Goal: Task Accomplishment & Management: Manage account settings

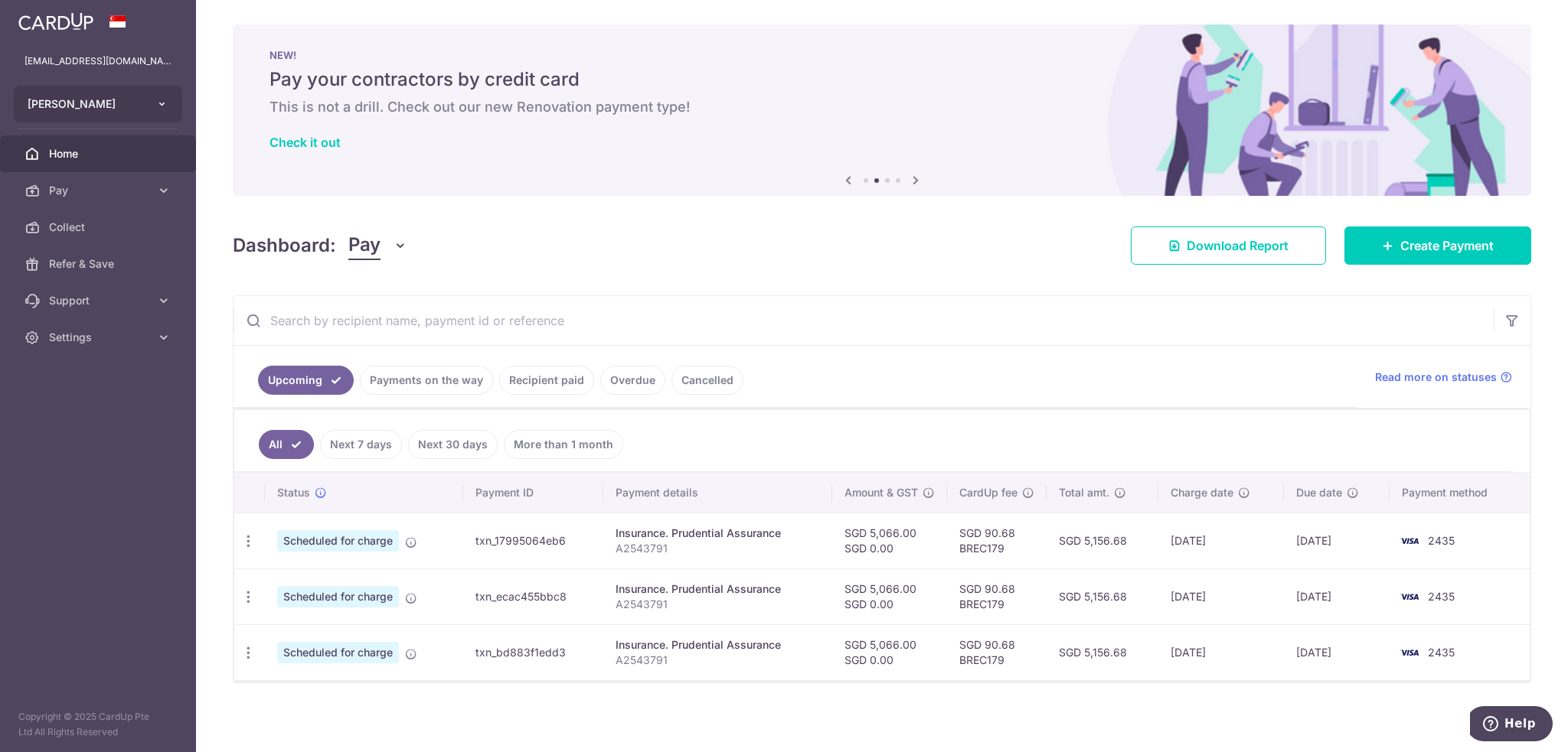
click at [89, 93] on button "Tang Peiyi" at bounding box center [98, 104] width 168 height 37
click at [108, 59] on p "th.headlights@gmail.com" at bounding box center [97, 60] width 147 height 15
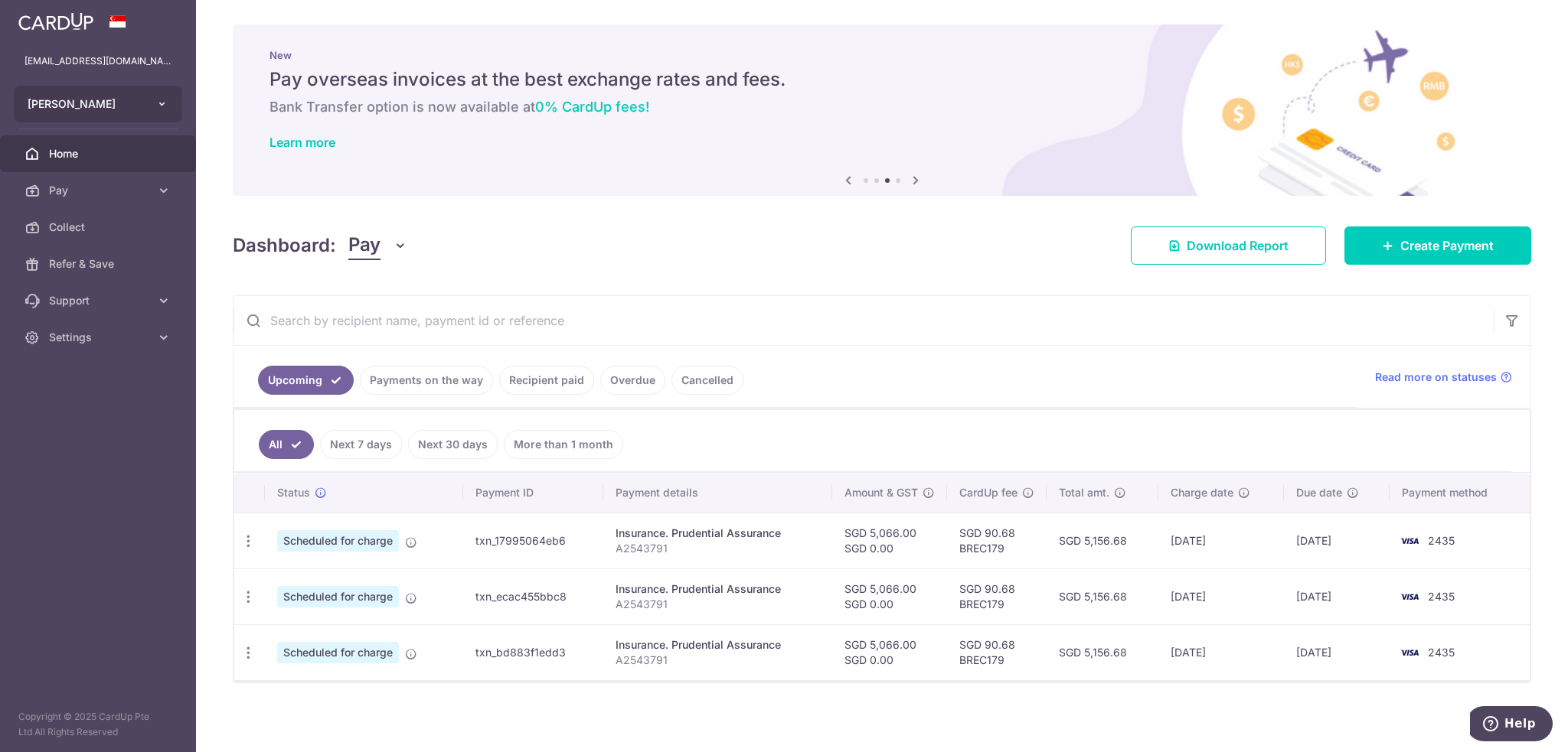
click at [82, 90] on button "Tang Peiyi" at bounding box center [98, 104] width 168 height 37
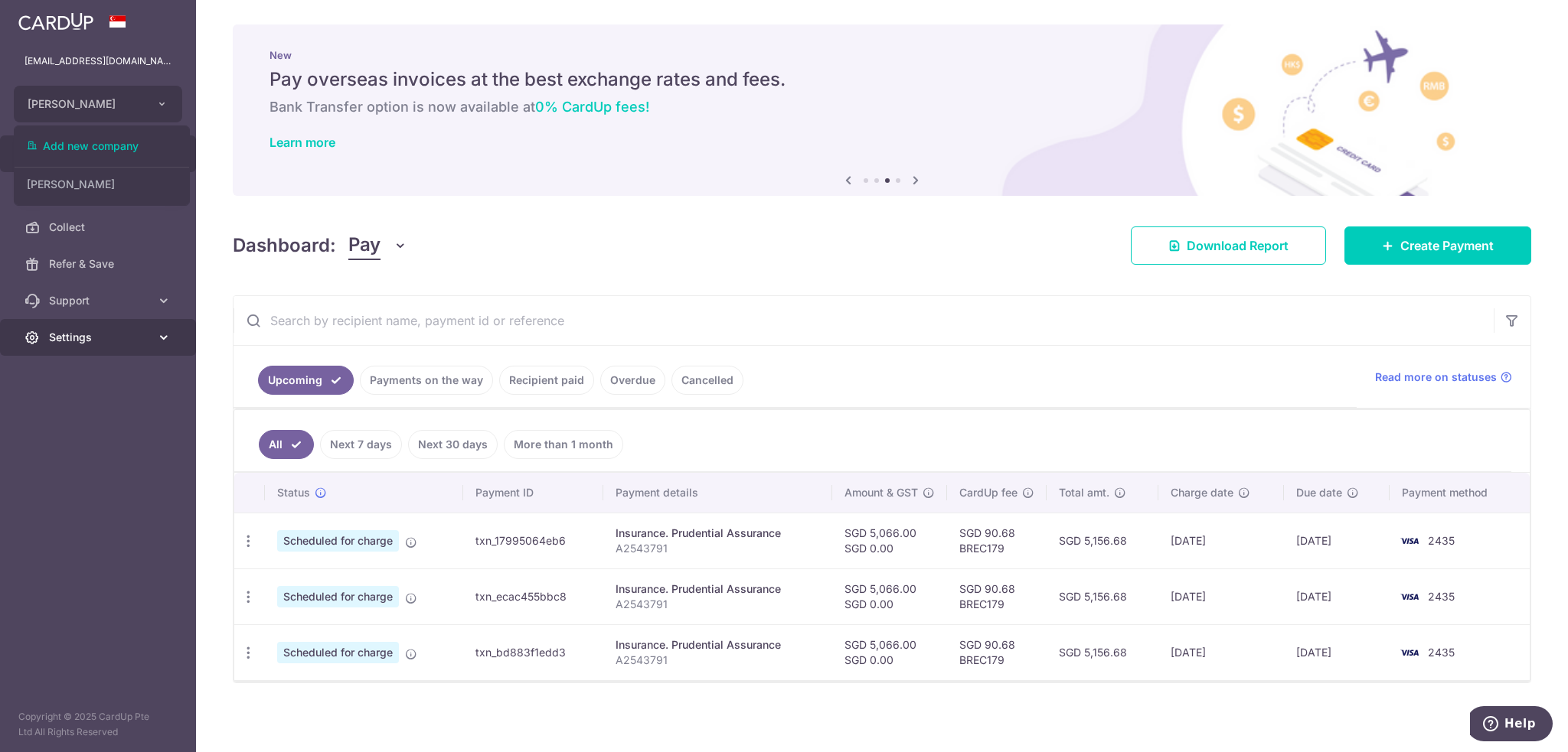
click at [129, 346] on link "Settings" at bounding box center [98, 338] width 196 height 37
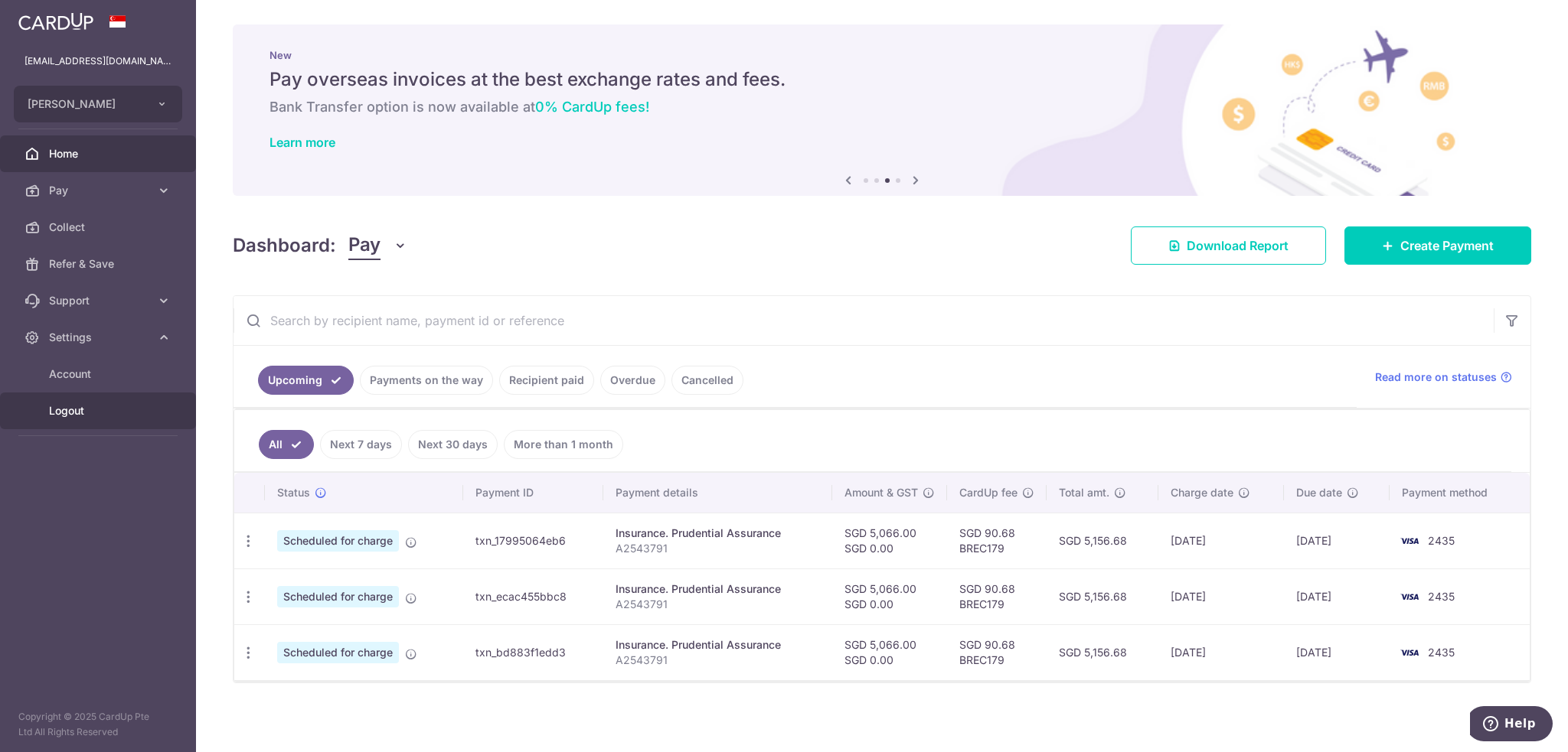
click at [98, 409] on span "Logout" at bounding box center [99, 411] width 101 height 15
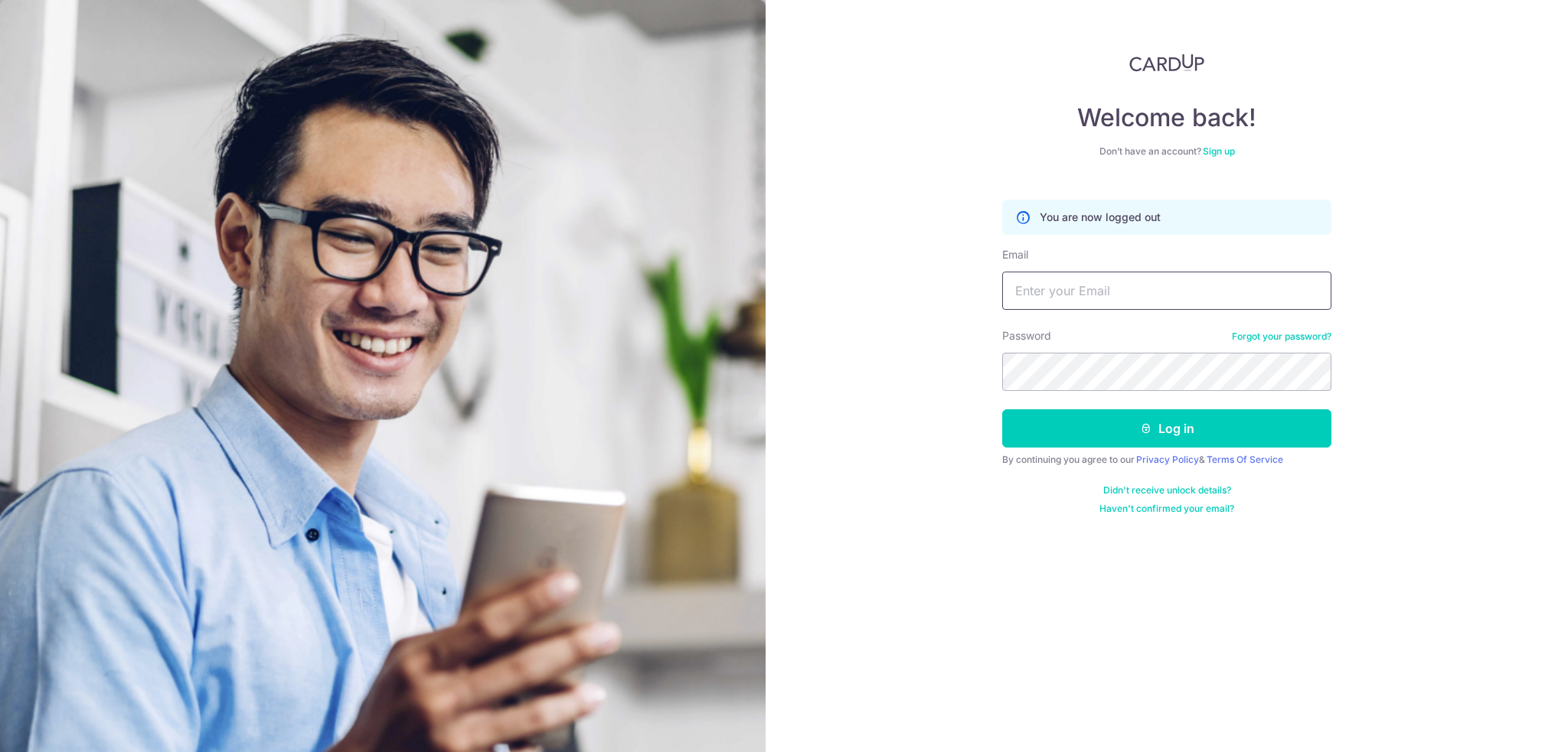
click at [1062, 294] on input "Email" at bounding box center [1166, 290] width 329 height 38
type input "[EMAIL_ADDRESS][DOMAIN_NAME]"
click at [1002, 410] on button "Log in" at bounding box center [1166, 429] width 329 height 38
